Goal: Task Accomplishment & Management: Manage account settings

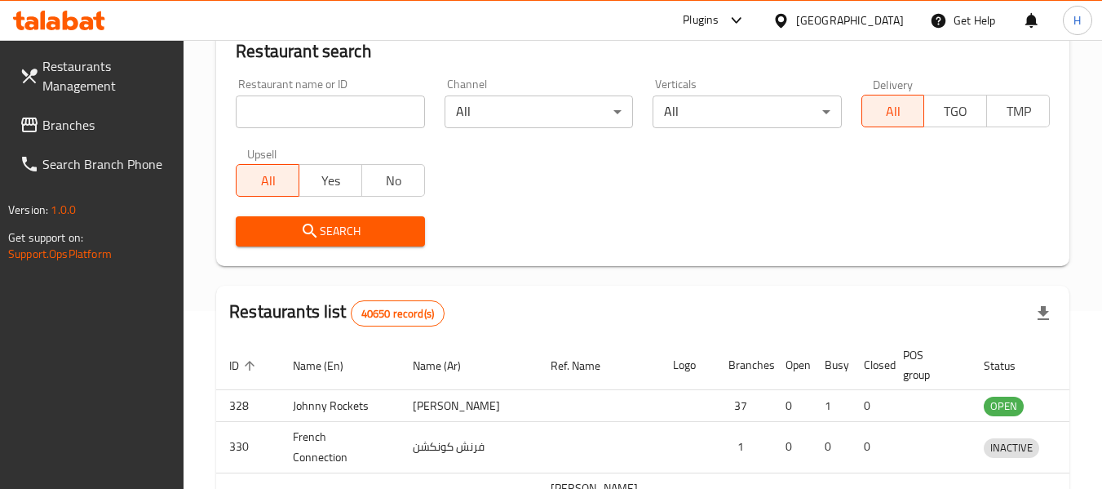
scroll to position [746, 0]
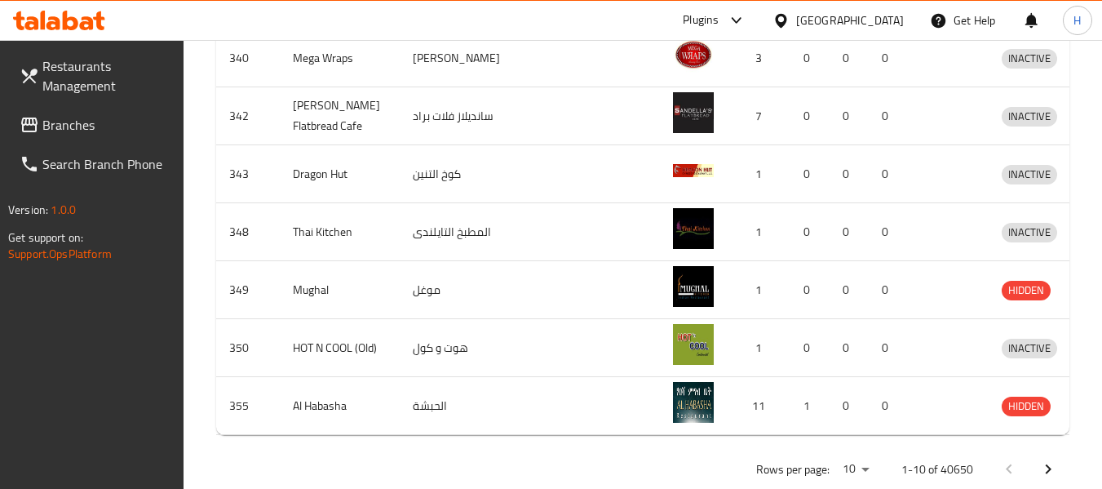
click at [67, 100] on link "Restaurants Management" at bounding box center [96, 75] width 178 height 59
click at [68, 123] on span "Branches" at bounding box center [106, 125] width 129 height 20
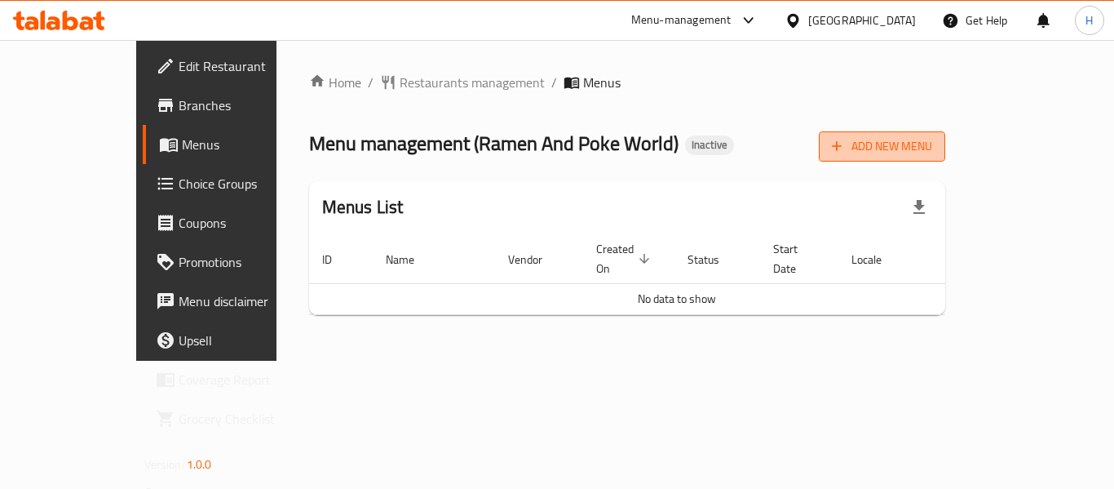
click at [932, 155] on span "Add New Menu" at bounding box center [882, 146] width 100 height 20
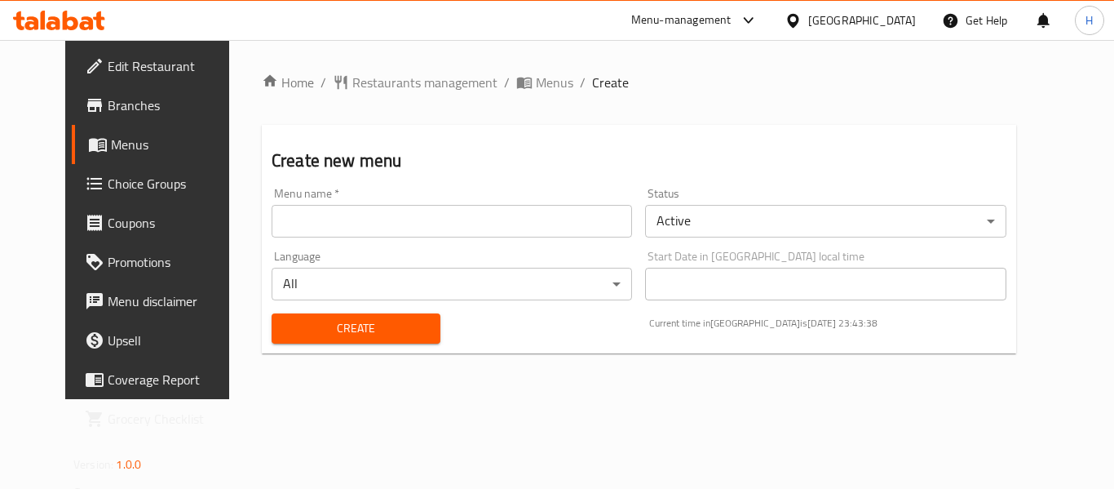
drag, startPoint x: 473, startPoint y: 231, endPoint x: 466, endPoint y: 236, distance: 8.8
click at [473, 231] on input "text" at bounding box center [452, 221] width 361 height 33
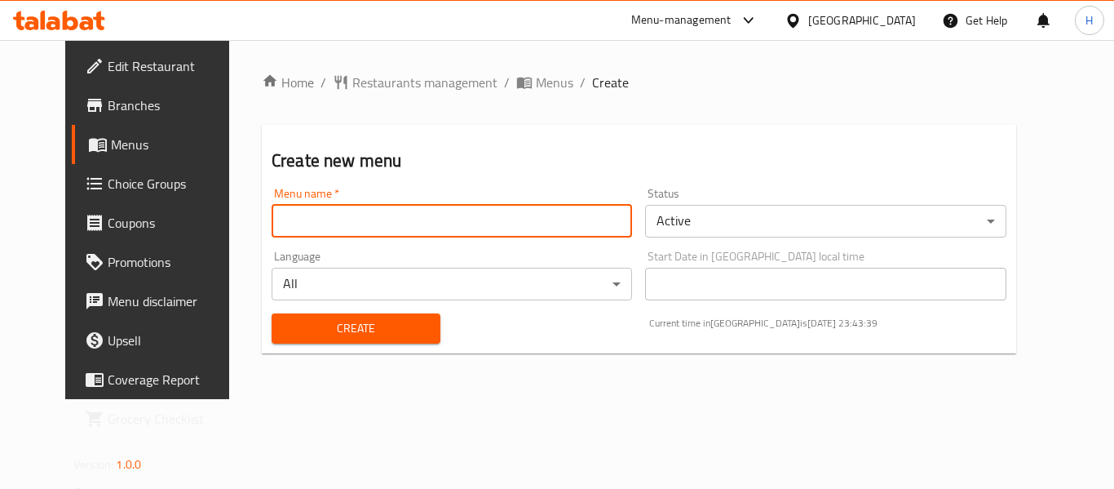
type input "New Menu"
click at [354, 323] on span "Create" at bounding box center [356, 328] width 143 height 20
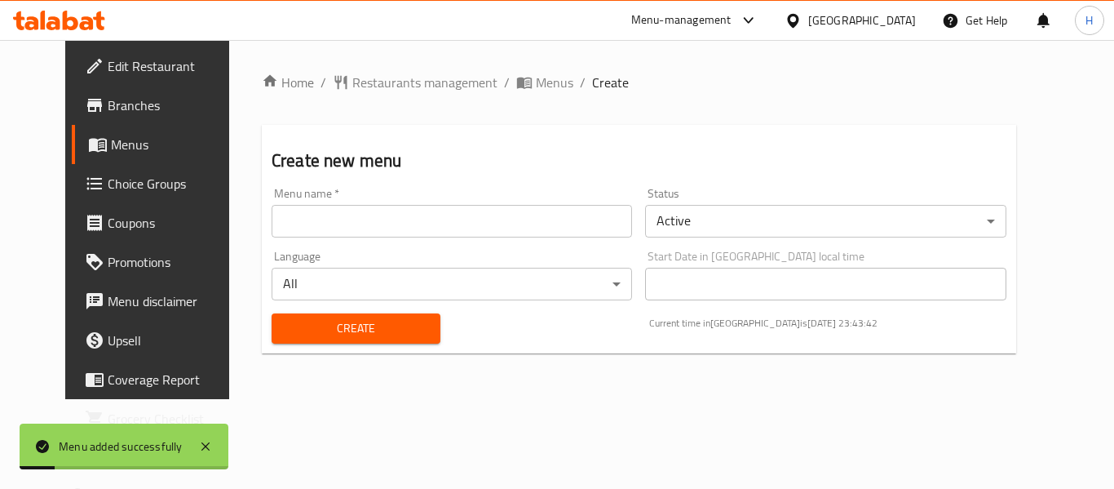
click at [422, 216] on input "text" at bounding box center [452, 221] width 361 height 33
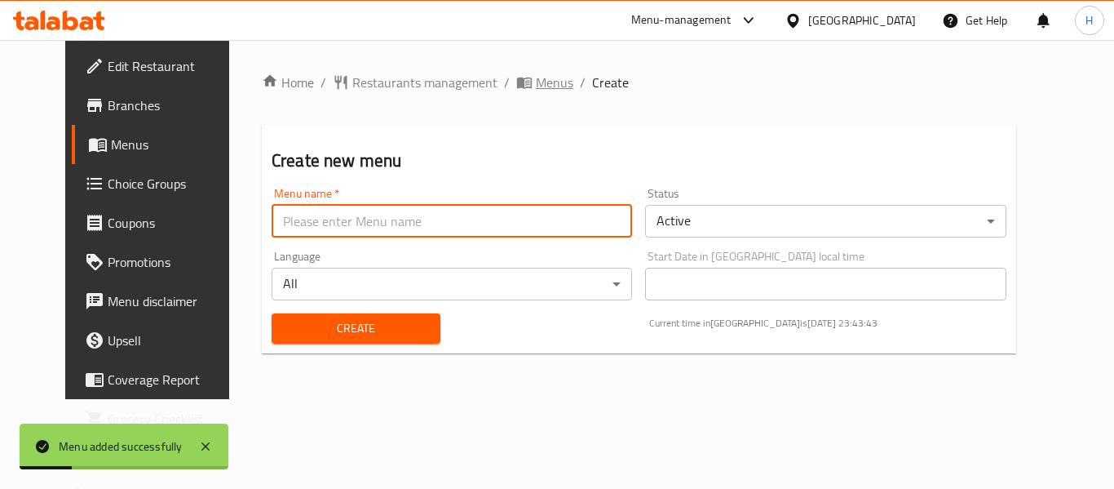
click at [503, 69] on div "Home / Restaurants management / Menus / Create Create new menu Menu name   * Me…" at bounding box center [639, 219] width 820 height 359
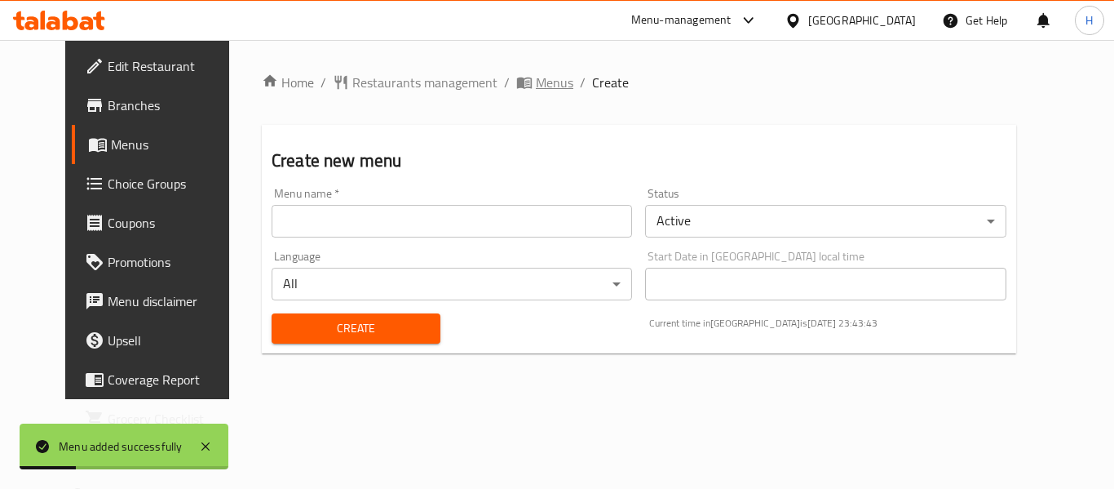
click at [536, 75] on span "Menus" at bounding box center [555, 83] width 38 height 20
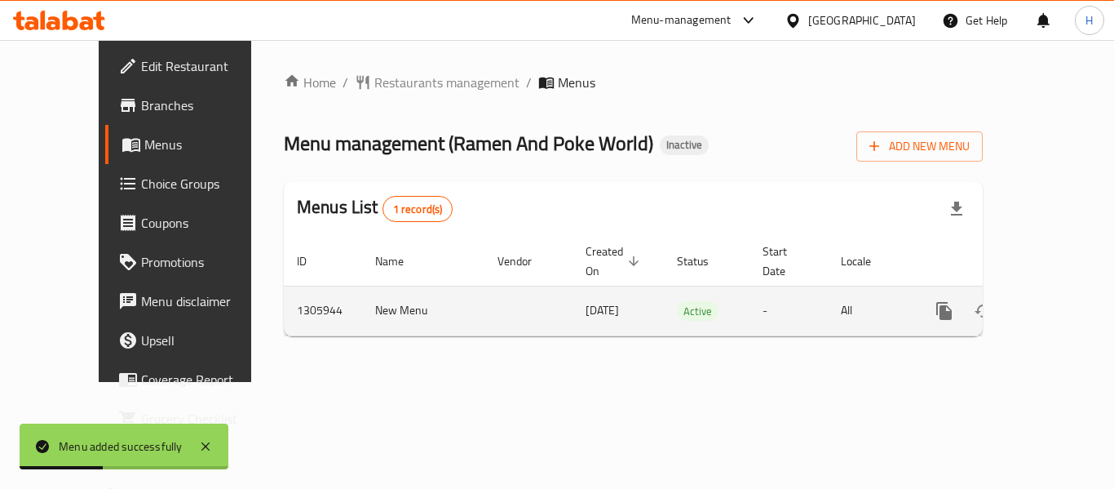
click at [1052, 301] on icon "enhanced table" at bounding box center [1062, 311] width 20 height 20
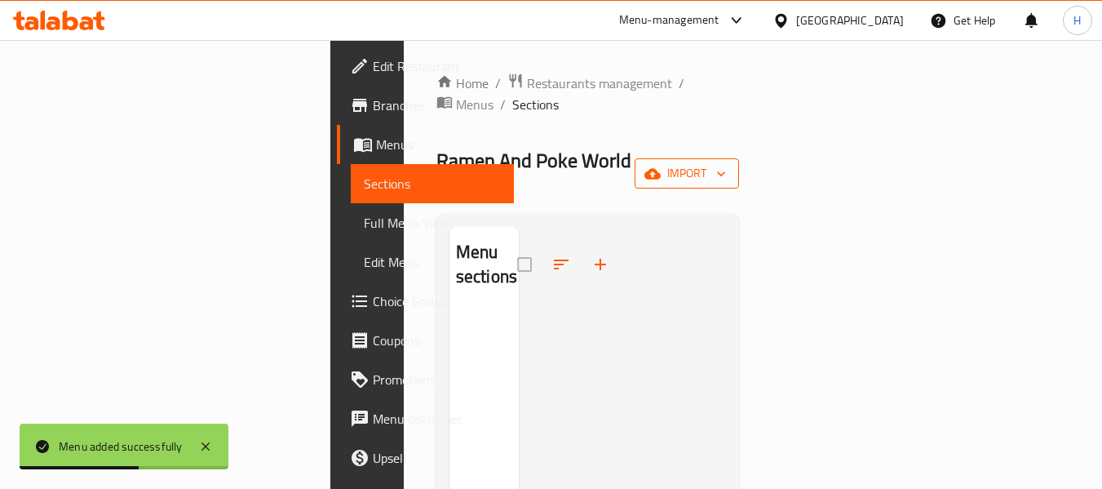
click at [739, 158] on button "import" at bounding box center [687, 173] width 104 height 30
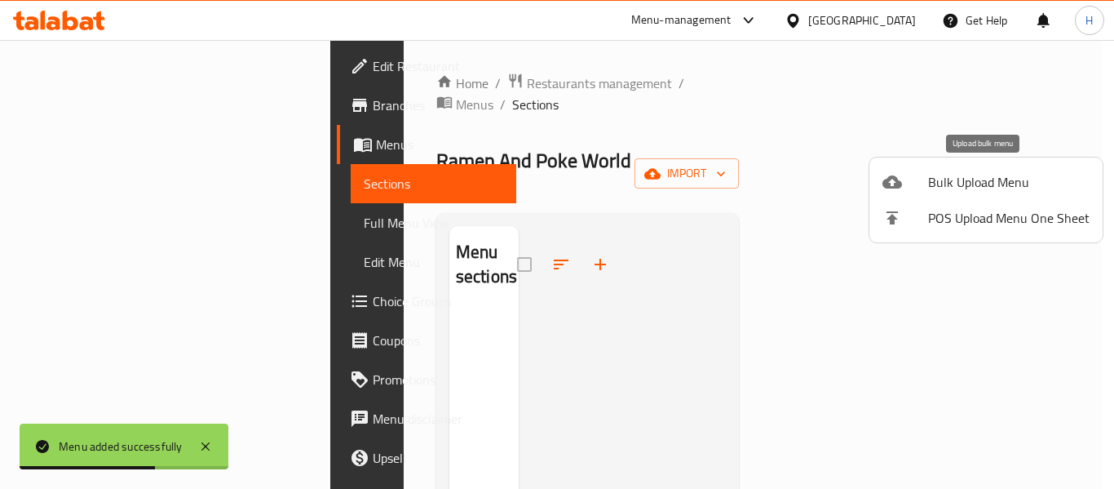
click at [954, 179] on span "Bulk Upload Menu" at bounding box center [1008, 182] width 161 height 20
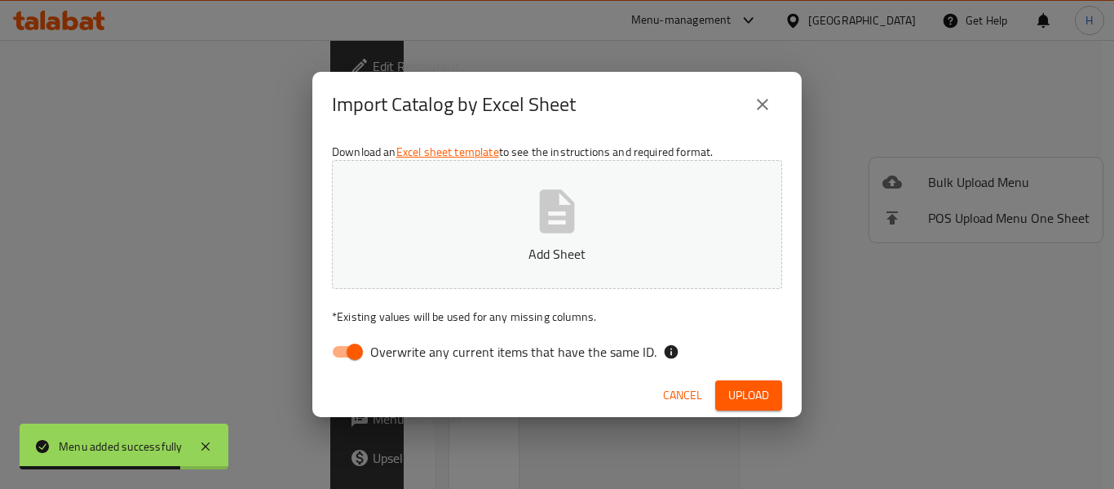
click at [341, 352] on input "Overwrite any current items that have the same ID." at bounding box center [354, 351] width 93 height 31
checkbox input "false"
click at [480, 238] on button "Add Sheet" at bounding box center [557, 224] width 450 height 129
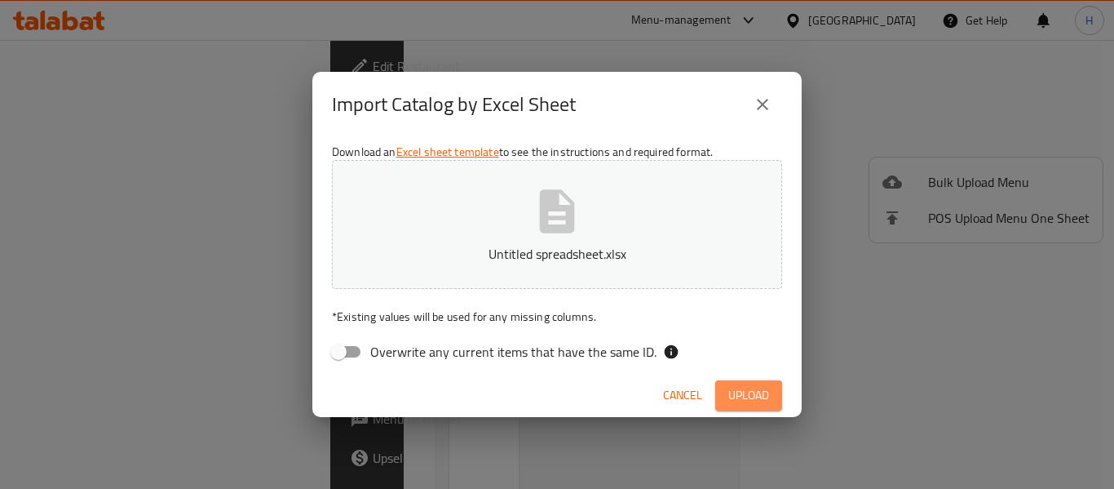
click at [741, 381] on button "Upload" at bounding box center [748, 395] width 67 height 30
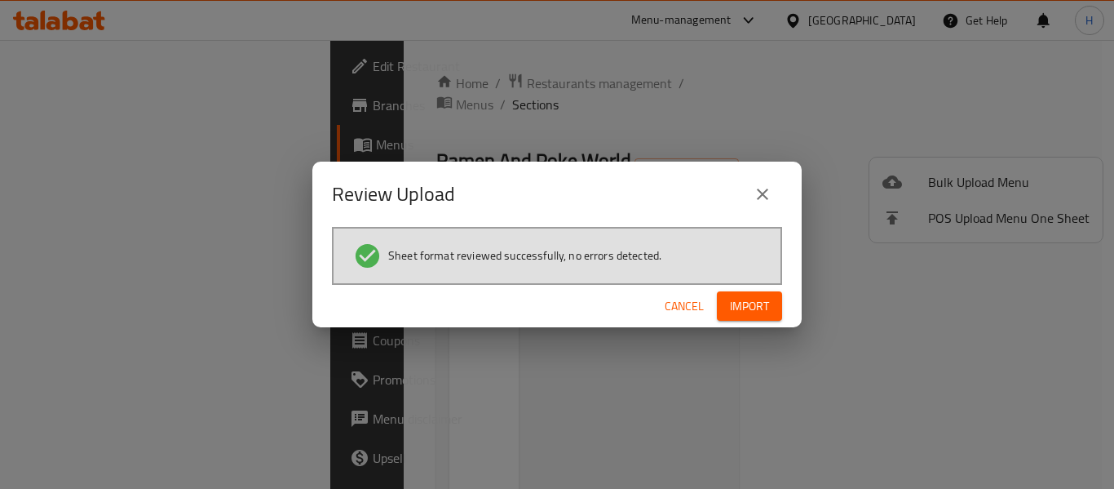
click at [751, 316] on span "Import" at bounding box center [749, 306] width 39 height 20
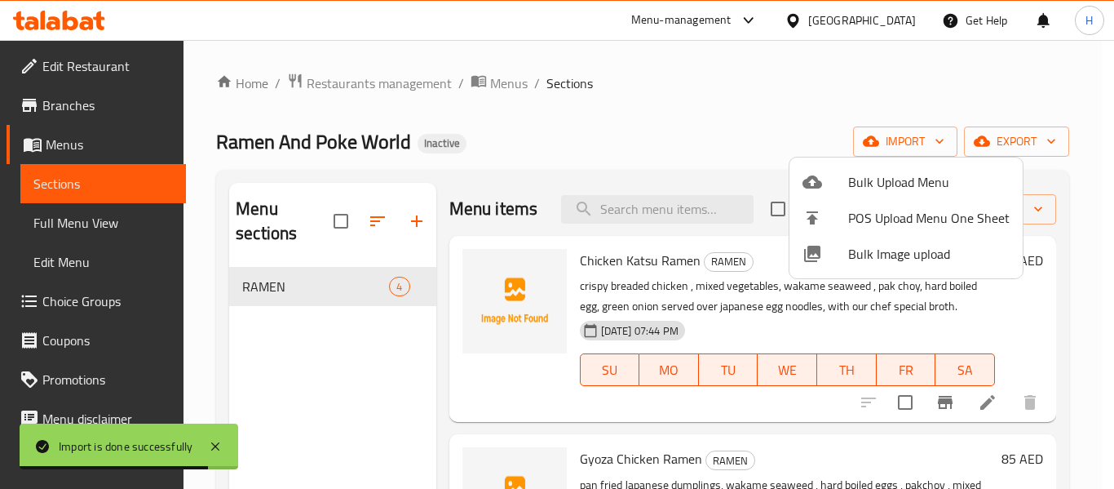
click at [91, 217] on div at bounding box center [557, 244] width 1114 height 489
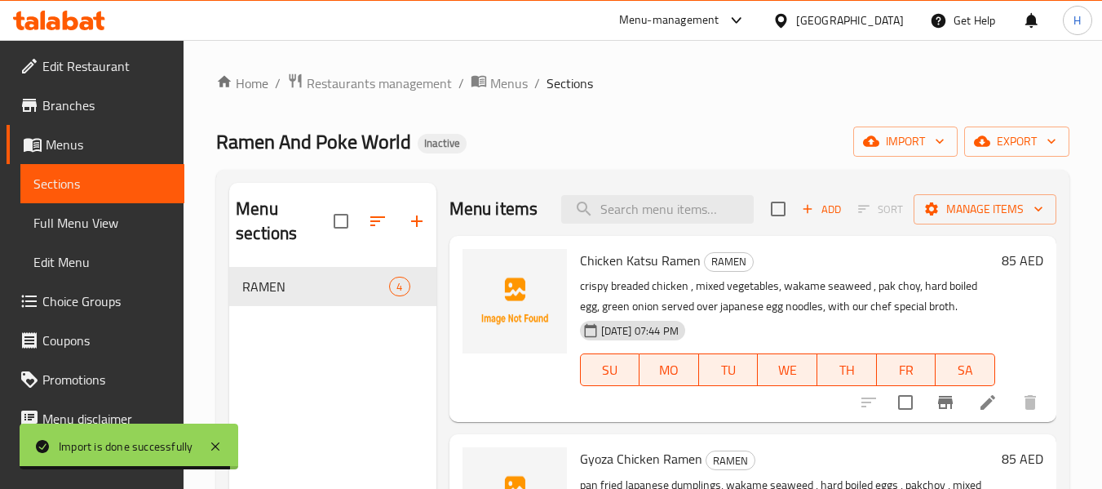
click at [91, 217] on span "Full Menu View" at bounding box center [102, 223] width 138 height 20
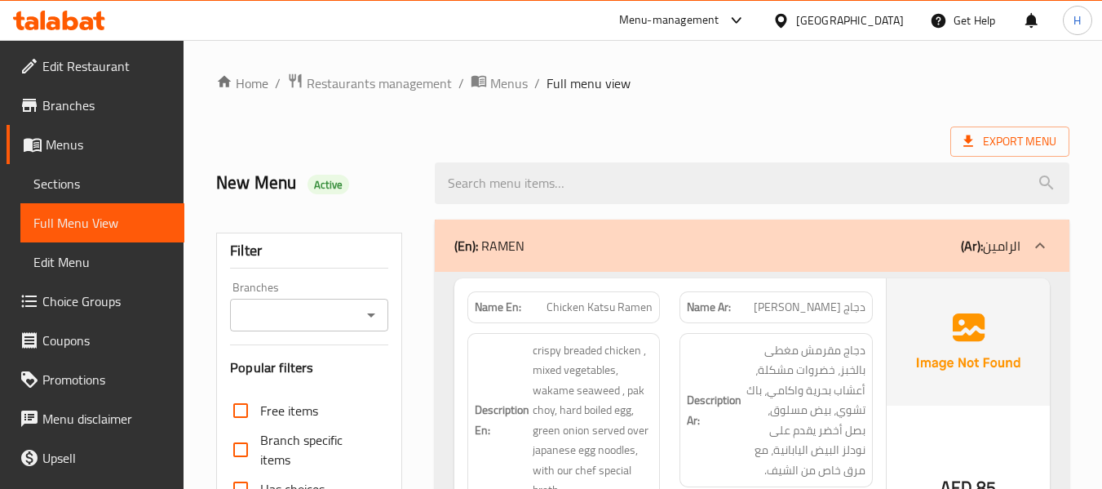
scroll to position [218, 0]
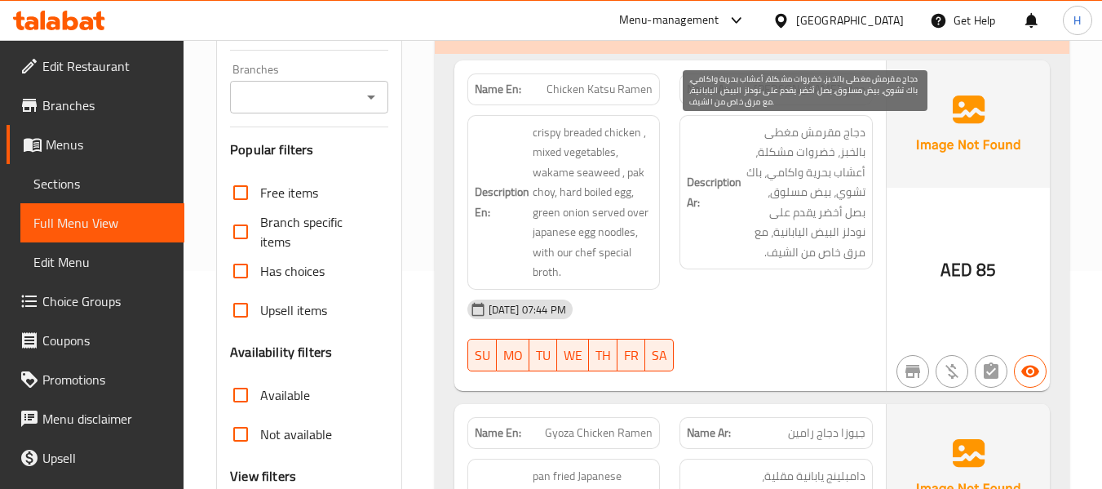
click at [805, 136] on span "دجاج مقرمش مغطى بالخبز، خضروات مشكلة، أعشاب بحرية واكامي، باك تشوي، بيض مسلوق، …" at bounding box center [805, 192] width 121 height 140
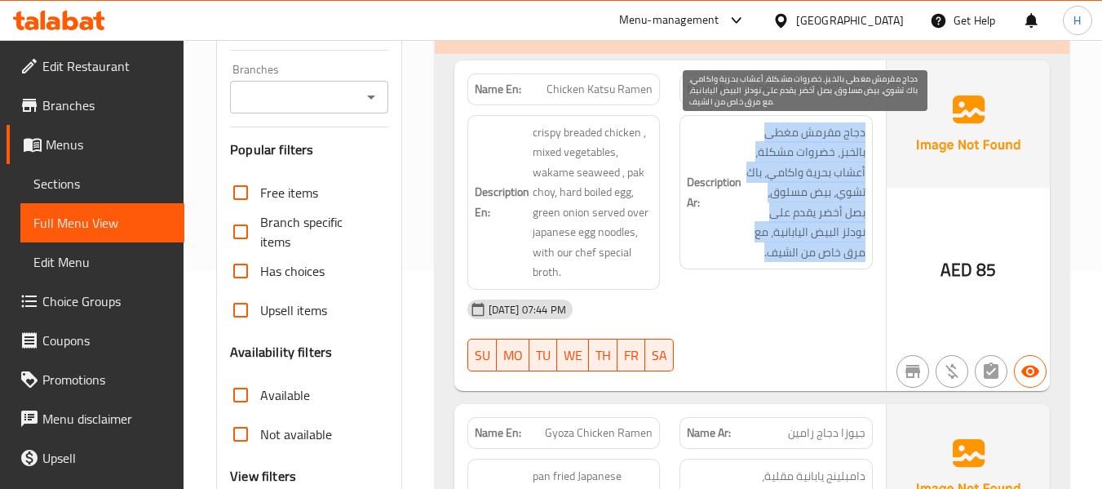
click at [805, 136] on span "دجاج مقرمش مغطى بالخبز، خضروات مشكلة، أعشاب بحرية واكامي، باك تشوي، بيض مسلوق، …" at bounding box center [805, 192] width 121 height 140
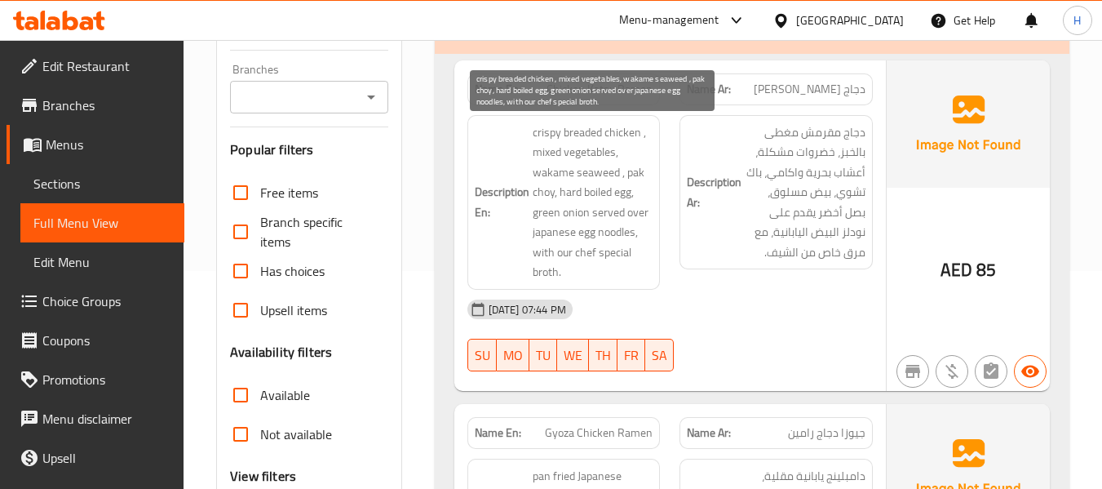
click at [562, 144] on span "crispy breaded chicken , mixed vegetables, wakame seaweed , pak choy, hard boil…" at bounding box center [593, 202] width 121 height 160
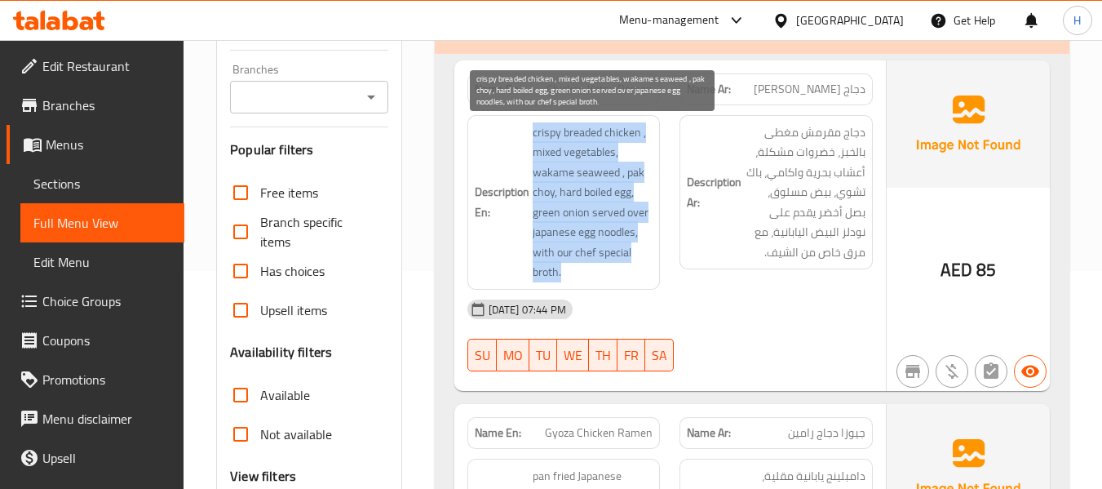
click at [562, 144] on span "crispy breaded chicken , mixed vegetables, wakame seaweed , pak choy, hard boil…" at bounding box center [593, 202] width 121 height 160
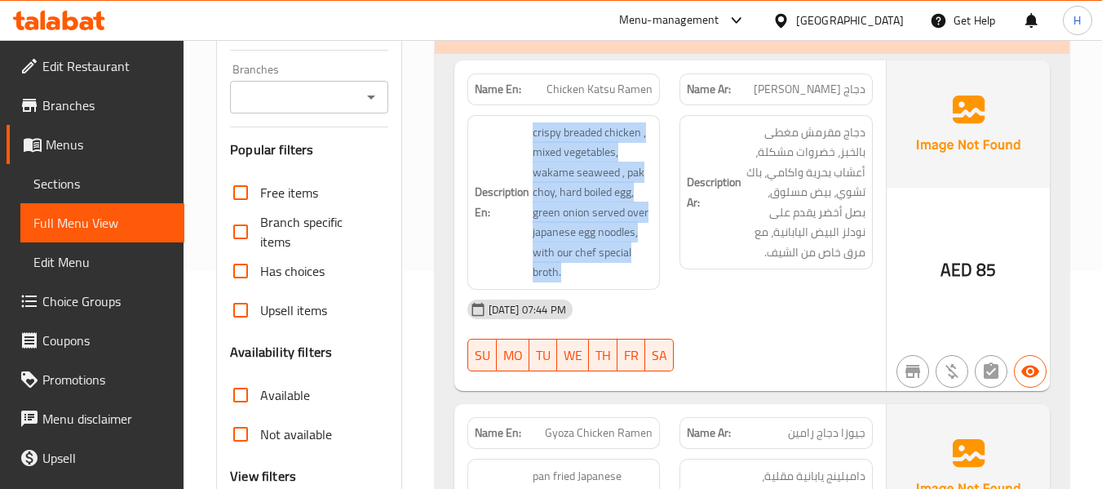
drag, startPoint x: 93, startPoint y: 184, endPoint x: 102, endPoint y: 182, distance: 9.1
click at [93, 184] on span "Sections" at bounding box center [102, 184] width 138 height 20
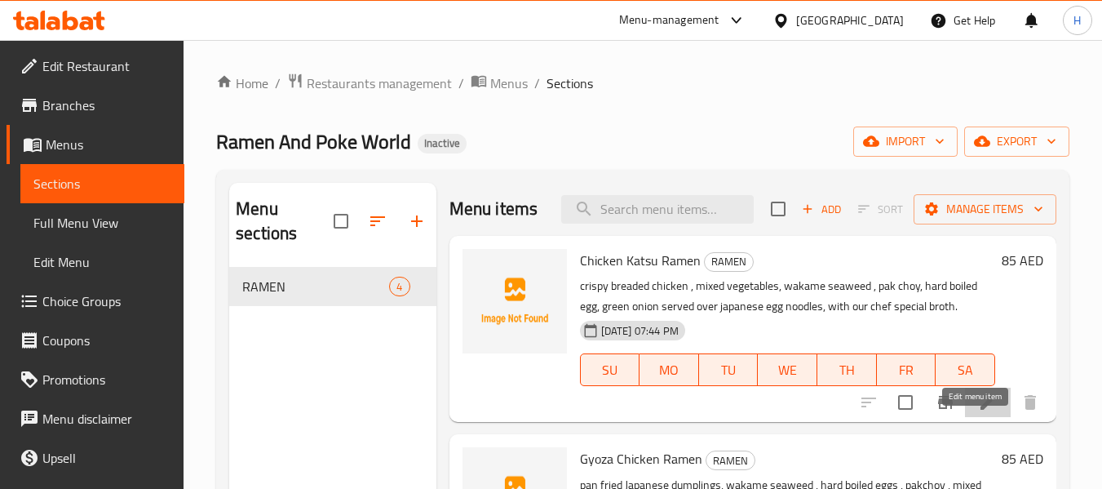
click at [978, 412] on icon at bounding box center [988, 402] width 20 height 20
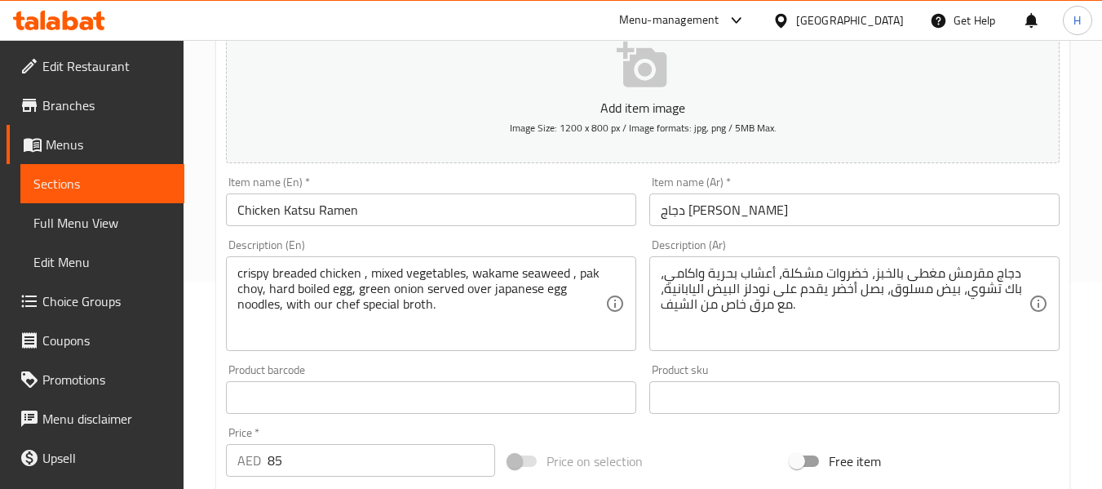
scroll to position [218, 0]
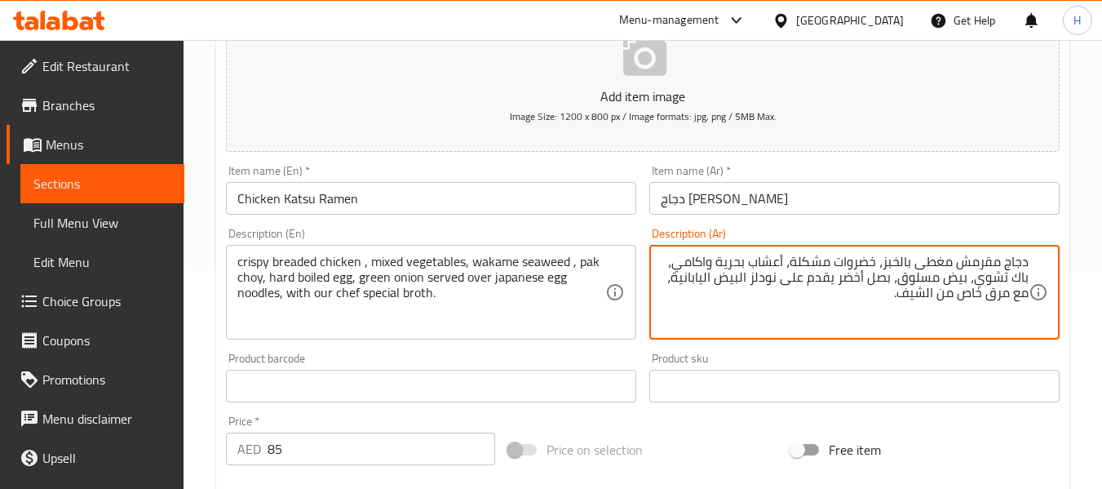
click at [890, 264] on textarea "دجاج مقرمش مغطى بالخبز، خضروات مشكلة، أعشاب بحرية واكامي، باك تشوي، بيض مسلوق، …" at bounding box center [845, 292] width 368 height 77
click at [887, 262] on textarea "دجاج مقرمش مغطى بالخبز، خضروات مشكلة، أعشاب بحرية واكامي، باك تشوي، بيض مسلوق، …" at bounding box center [845, 292] width 368 height 77
click at [883, 262] on textarea "دجاج مقرمش مغطى بالخبز، خضروات مشكلة، أعشاب بحرية واكامي، باك تشوي، بيض مسلوق، …" at bounding box center [845, 292] width 368 height 77
type textarea "دجاج مقرمش مغطى بالبقسماط، خضروات مشكلة، أعشاب بحرية واكامي، باك تشوي، بيض مسلو…"
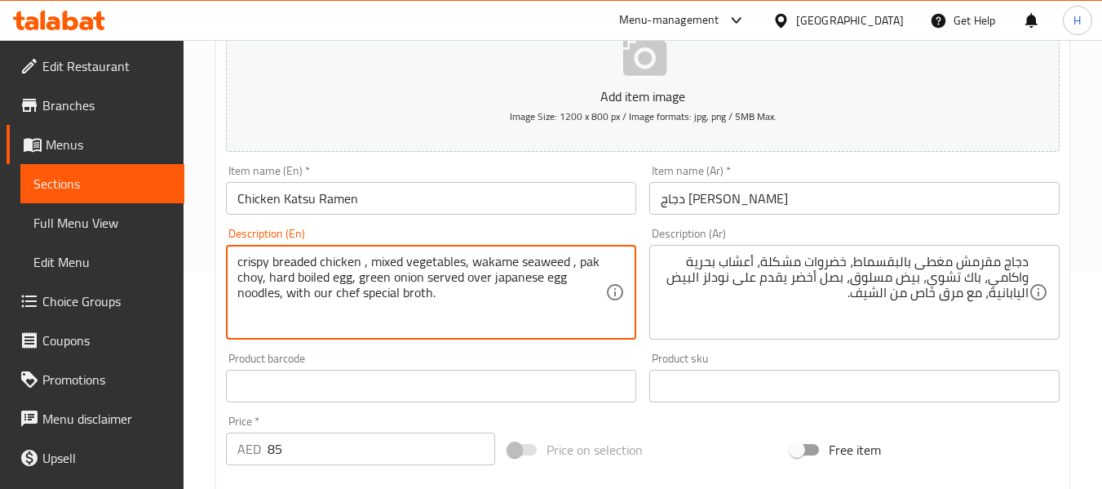
drag, startPoint x: 471, startPoint y: 263, endPoint x: 573, endPoint y: 250, distance: 102.7
click at [547, 258] on textarea "crispy breaded chicken , mixed vegetables, wakame seaweed , pak choy, hard boil…" at bounding box center [421, 292] width 368 height 77
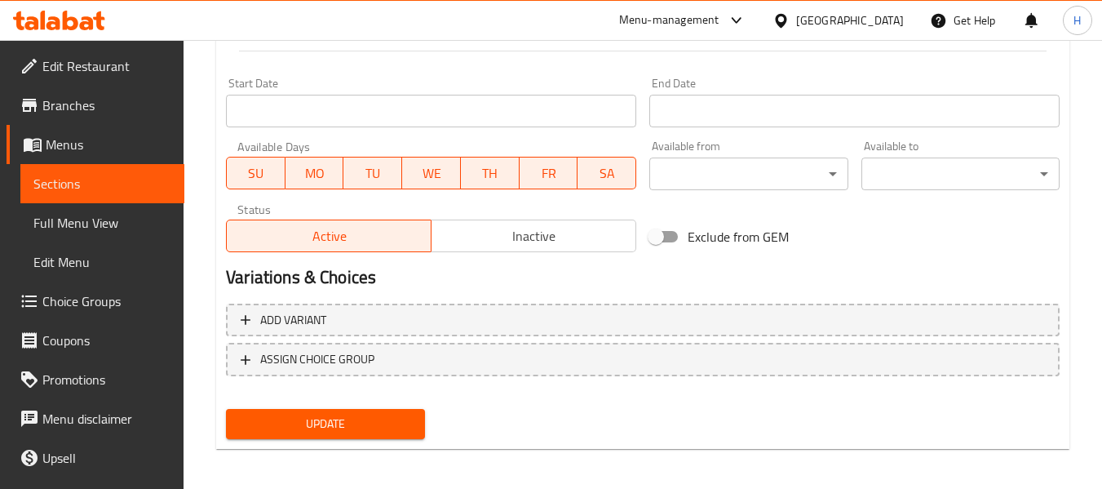
scroll to position [664, 0]
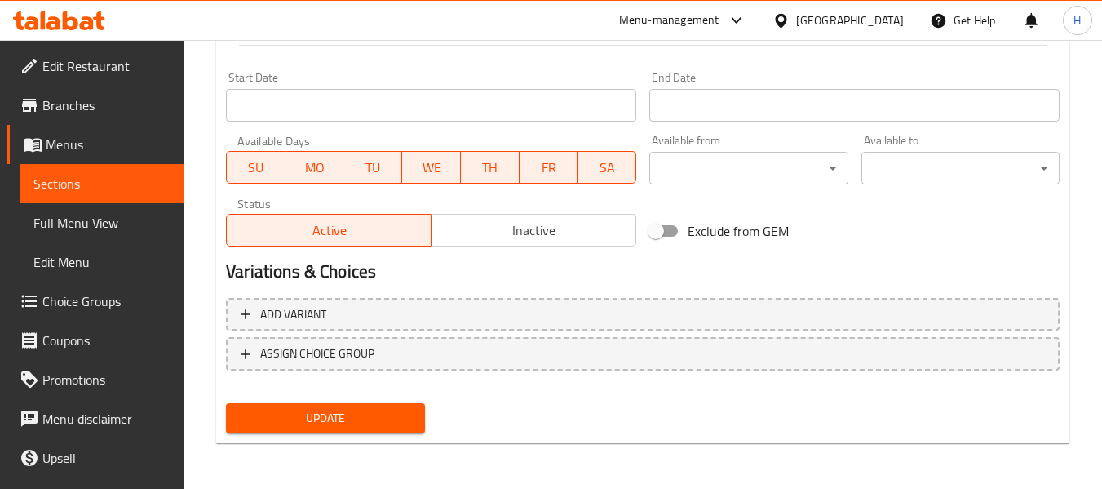
click at [376, 421] on span "Update" at bounding box center [325, 418] width 172 height 20
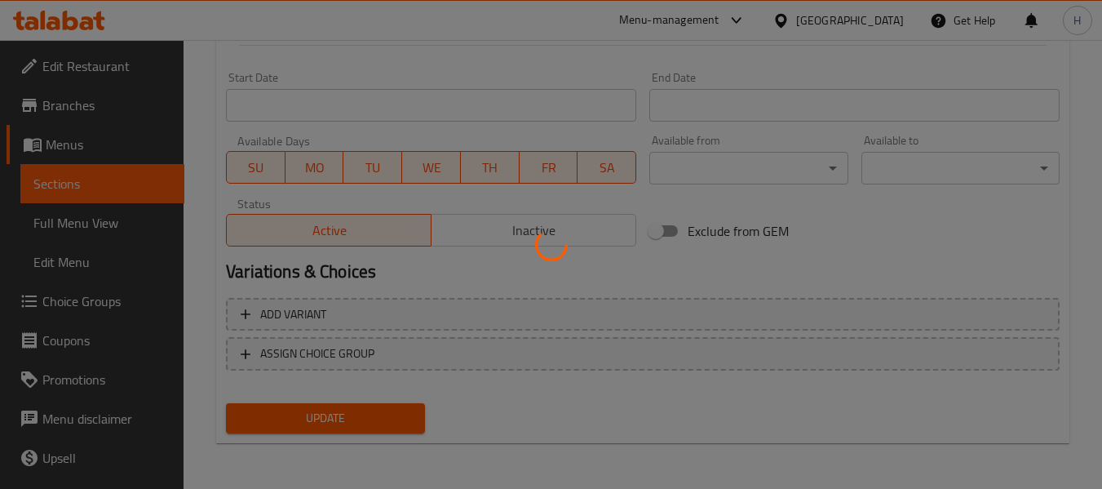
click at [92, 219] on div at bounding box center [551, 244] width 1102 height 489
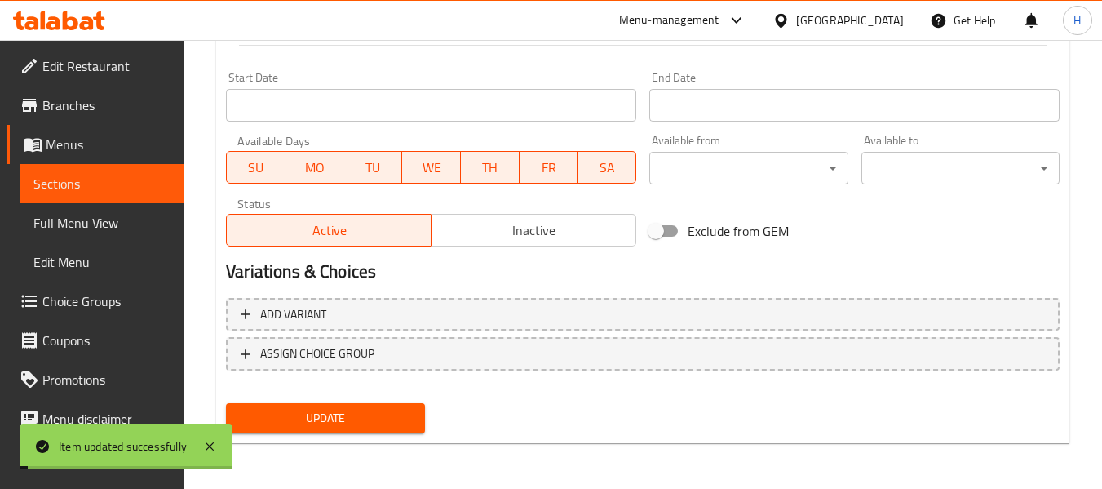
click at [88, 222] on span "Full Menu View" at bounding box center [102, 223] width 138 height 20
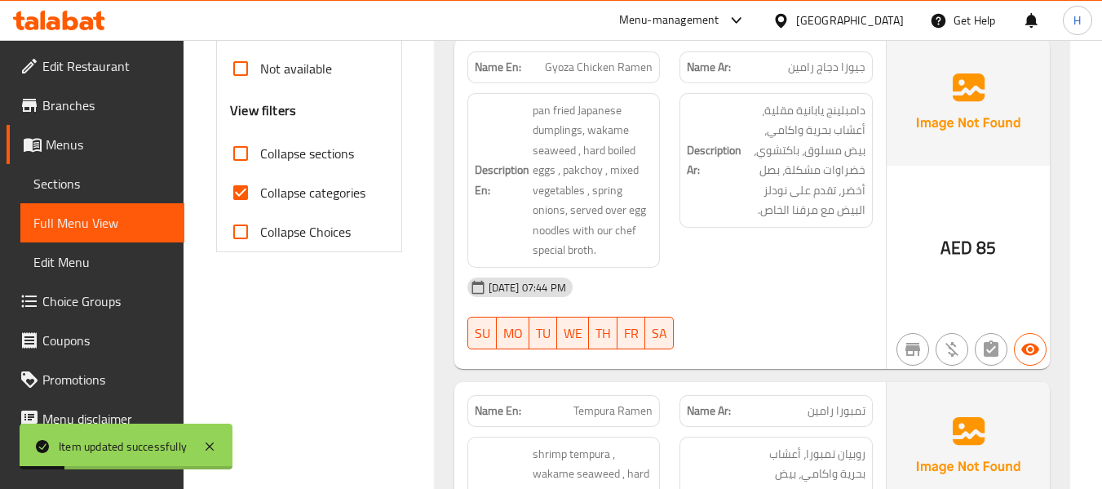
scroll to position [446, 0]
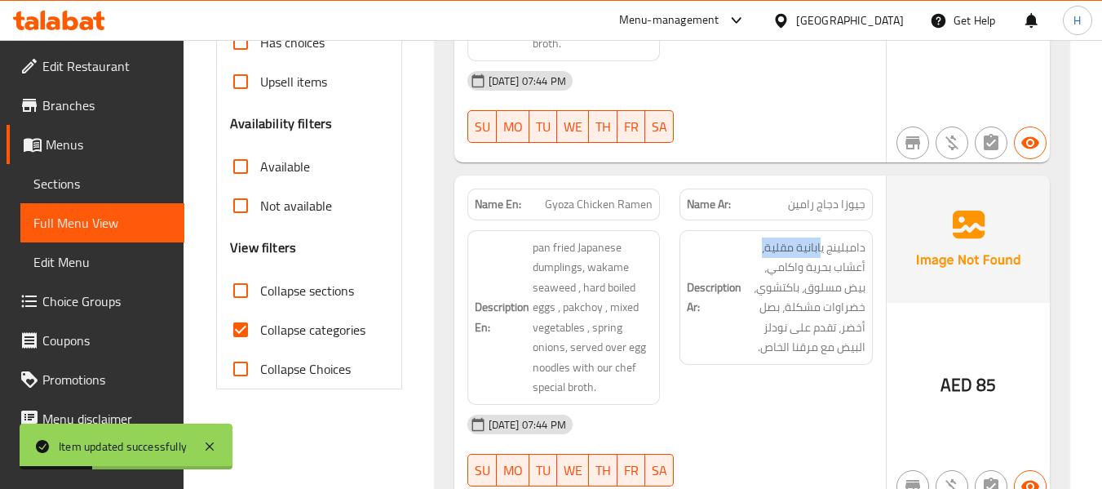
drag, startPoint x: 819, startPoint y: 250, endPoint x: 735, endPoint y: 290, distance: 93.0
click at [732, 259] on h6 "Description Ar: دامبلينج يابانية مقلية، أعشاب بحرية واكامي، بيض مسلوق، باكتشوي،…" at bounding box center [776, 297] width 179 height 120
click at [740, 306] on strong "Description Ar:" at bounding box center [714, 297] width 55 height 40
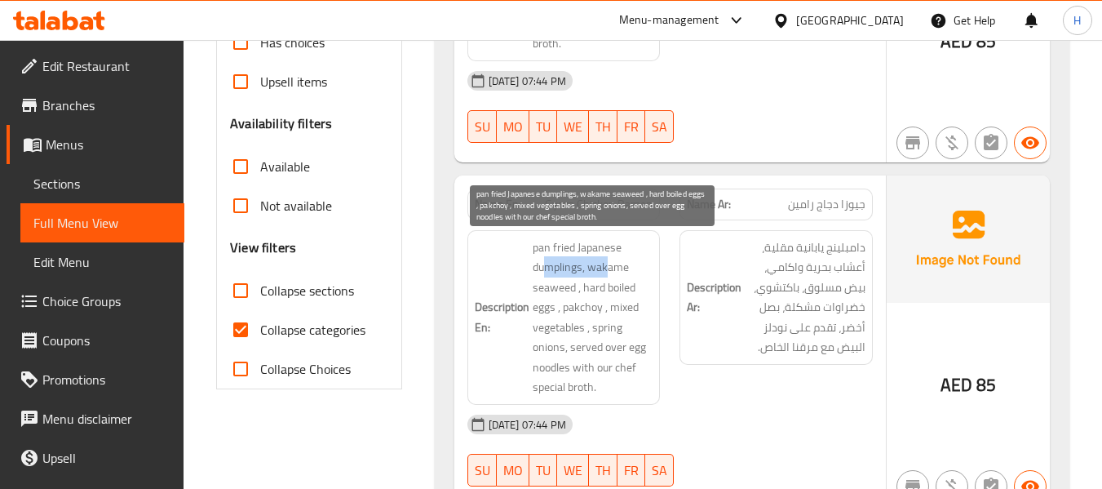
drag, startPoint x: 604, startPoint y: 272, endPoint x: 615, endPoint y: 272, distance: 10.6
click at [608, 272] on span "pan fried Japanese dumplings, wakame seaweed , hard boiled eggs , pakchoy , mix…" at bounding box center [593, 317] width 121 height 160
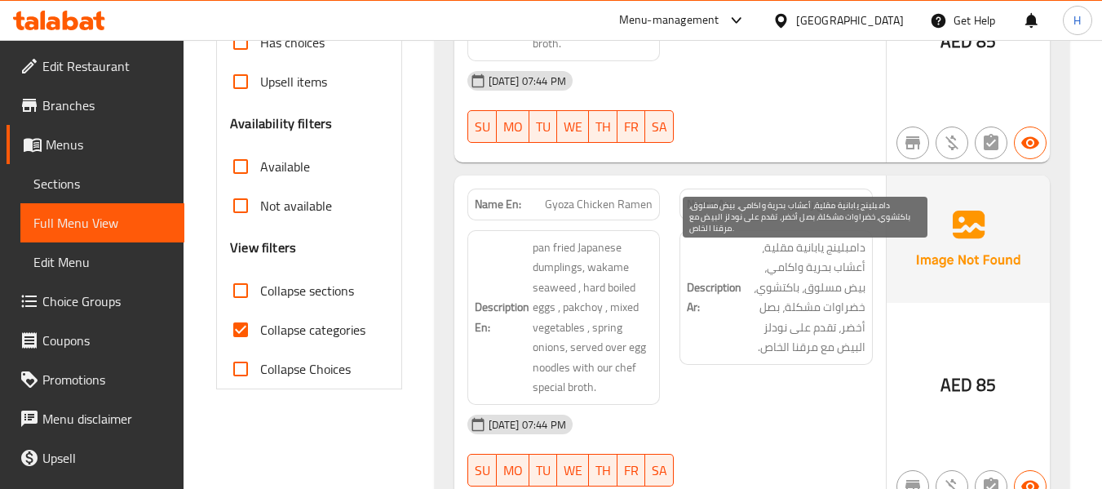
click at [856, 294] on span "دامبلينج يابانية مقلية، أعشاب بحرية واكامي، بيض مسلوق، باكتشوي، خضراوات مشكلة، …" at bounding box center [805, 297] width 121 height 120
click at [819, 281] on span "دامبلينج يابانية مقلية، أعشاب بحرية واكامي، بيض مسلوق، باكتشوي، خضراوات مشكلة، …" at bounding box center [805, 297] width 121 height 120
drag, startPoint x: 860, startPoint y: 307, endPoint x: 826, endPoint y: 308, distance: 33.5
click at [826, 308] on span "دامبلينج يابانية مقلية، أعشاب بحرية واكامي، بيض مسلوق، باكتشوي، خضراوات مشكلة، …" at bounding box center [805, 297] width 121 height 120
click at [826, 309] on span "دامبلينج يابانية مقلية، أعشاب بحرية واكامي، بيض مسلوق، باكتشوي، خضراوات مشكلة، …" at bounding box center [805, 297] width 121 height 120
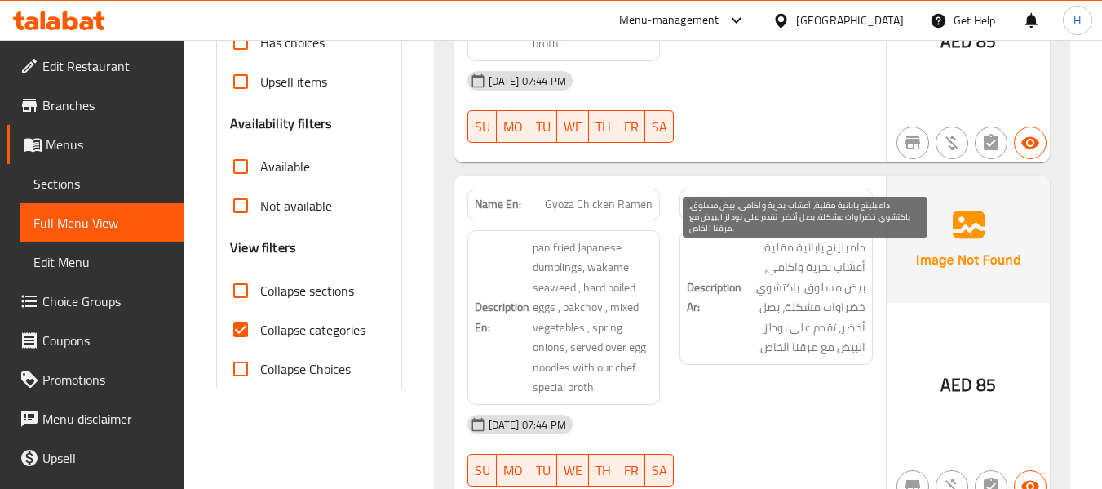
click at [785, 313] on span "دامبلينج يابانية مقلية، أعشاب بحرية واكامي، بيض مسلوق، باكتشوي، خضراوات مشكلة، …" at bounding box center [805, 297] width 121 height 120
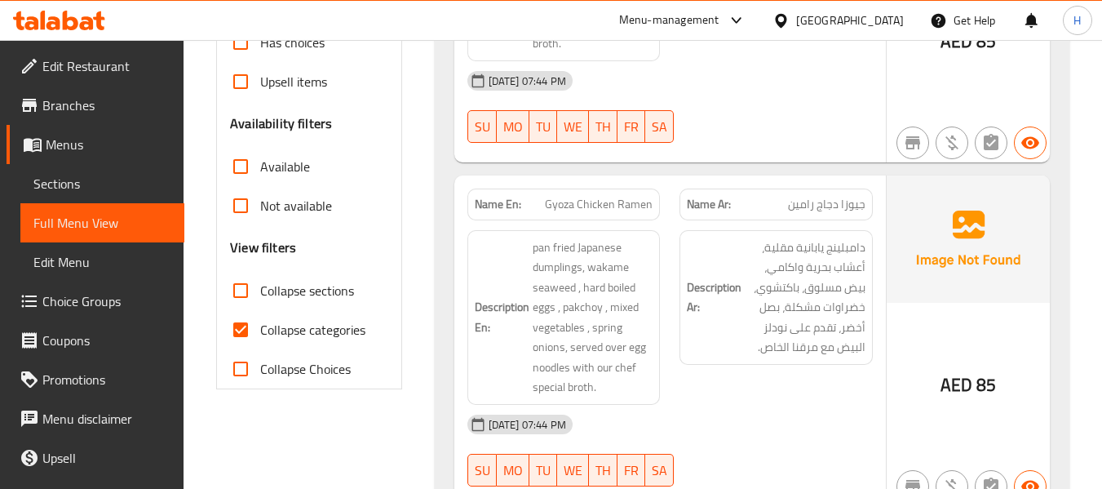
scroll to position [882, 0]
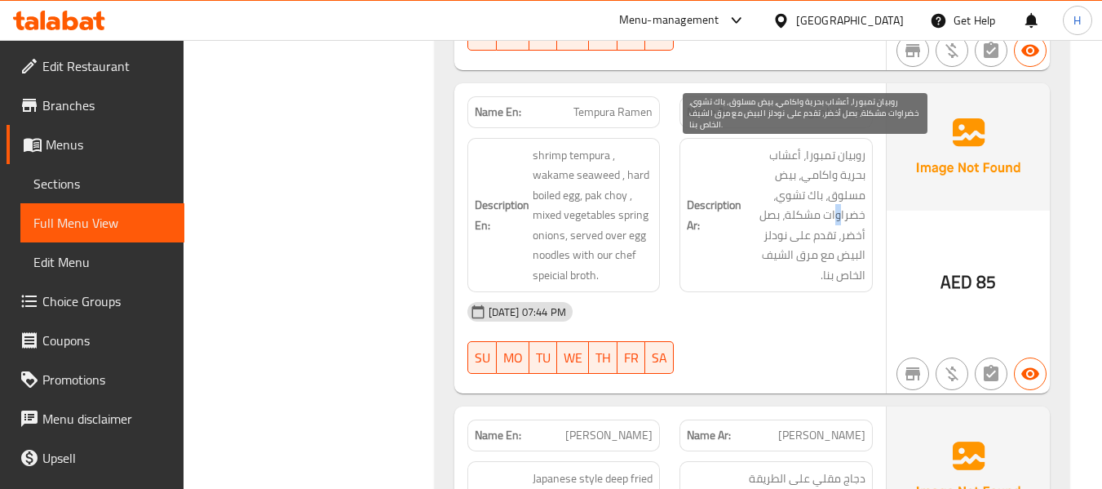
drag, startPoint x: 839, startPoint y: 220, endPoint x: 823, endPoint y: 220, distance: 16.3
click at [824, 220] on span "روبيان تمبورا، أعشاب بحرية واكامي، بيض مسلوق، باك تشوي، خضراوات مشكلة، بصل أخضر…" at bounding box center [805, 215] width 121 height 140
click at [850, 237] on span "روبيان تمبورا، أعشاب بحرية واكامي، بيض مسلوق، باك تشوي، خضراوات مشكلة، بصل أخضر…" at bounding box center [805, 215] width 121 height 140
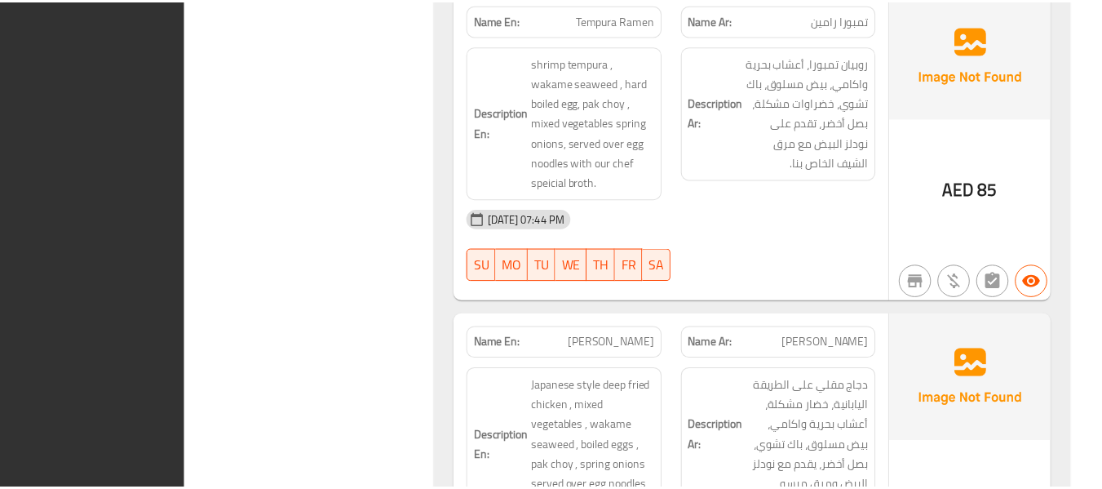
scroll to position [1175, 0]
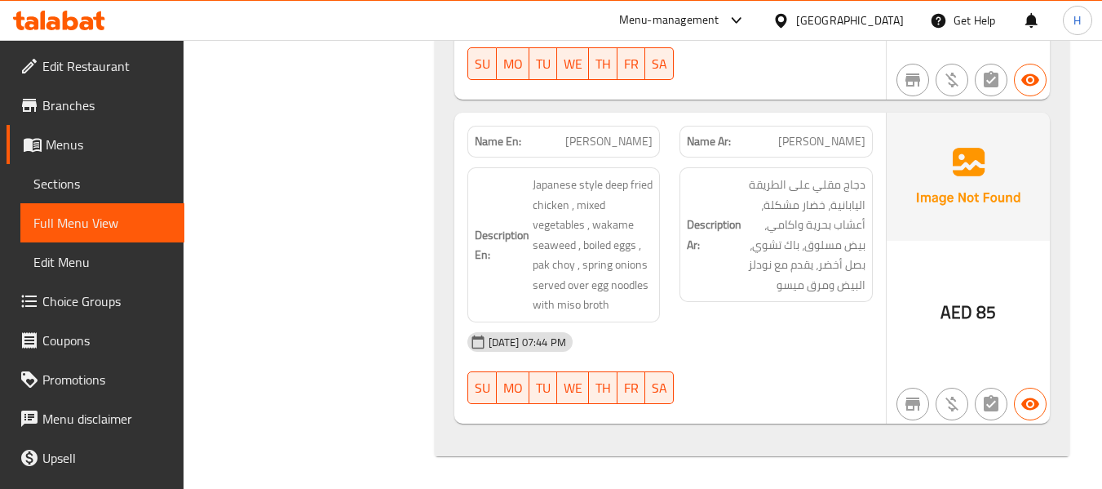
click at [76, 95] on span "Branches" at bounding box center [106, 105] width 129 height 20
